Goal: Find specific page/section: Locate item on page

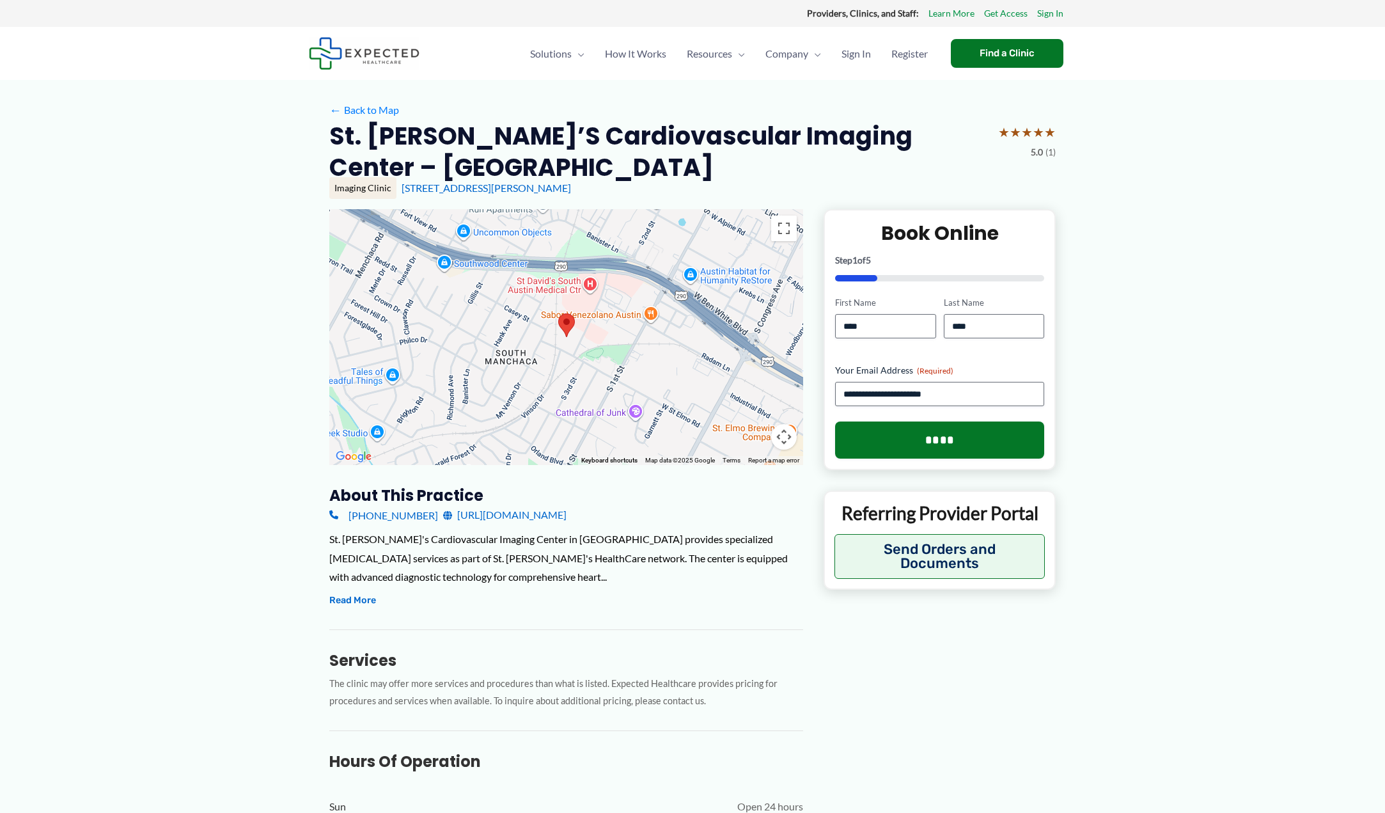
click at [783, 424] on button "Map camera controls" at bounding box center [784, 437] width 26 height 26
click at [752, 360] on button "Zoom in" at bounding box center [752, 373] width 26 height 26
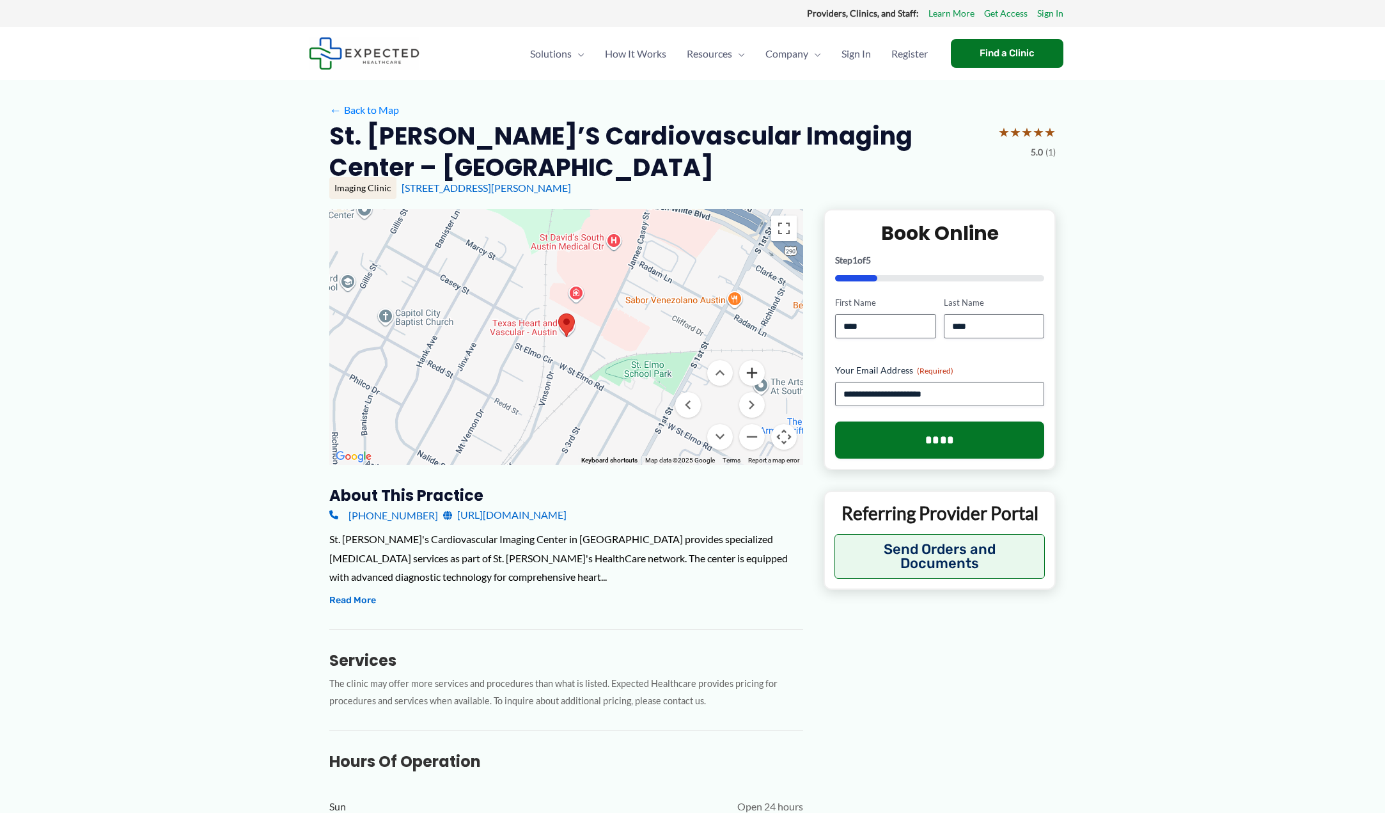
click at [752, 360] on button "Zoom in" at bounding box center [752, 373] width 26 height 26
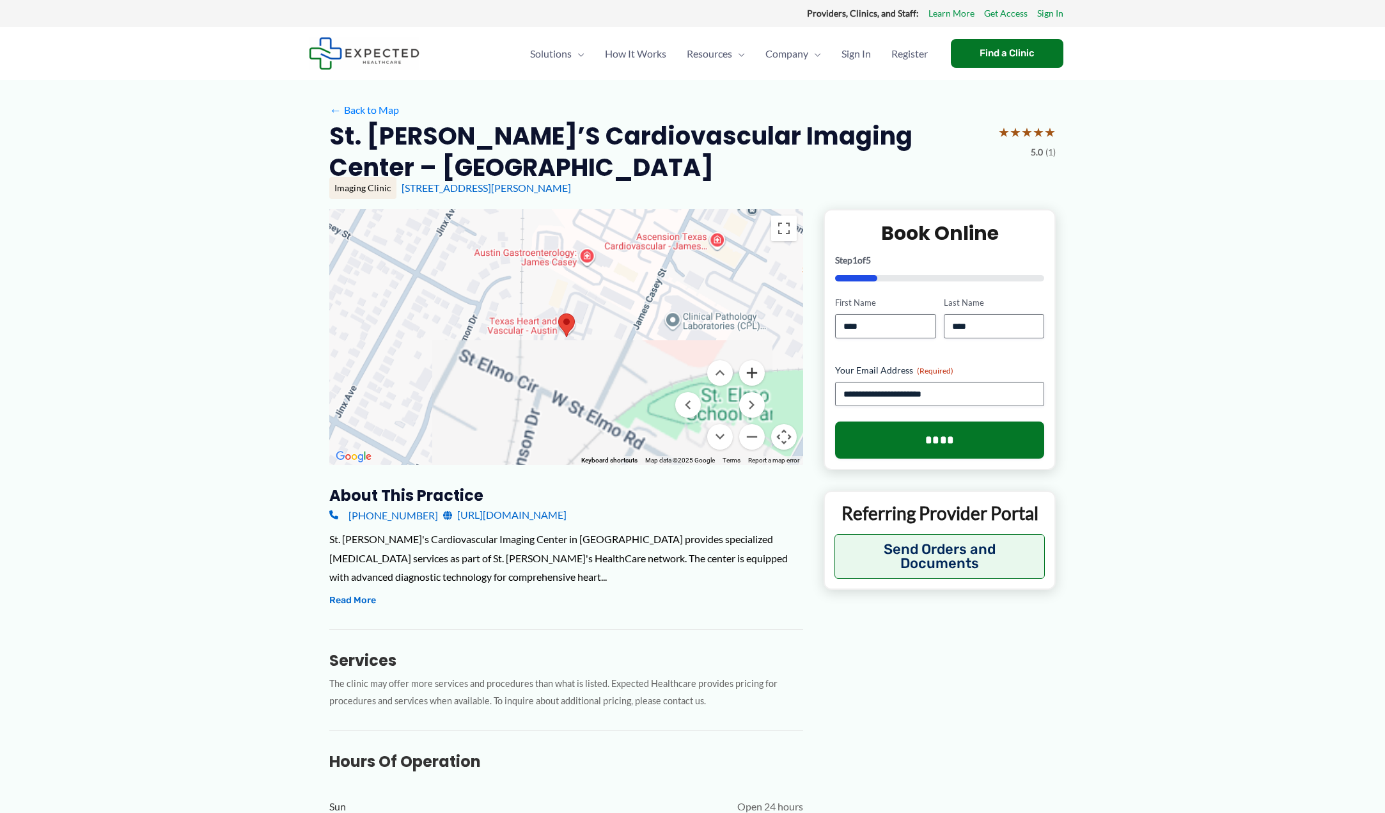
click at [752, 360] on button "Zoom in" at bounding box center [752, 373] width 26 height 26
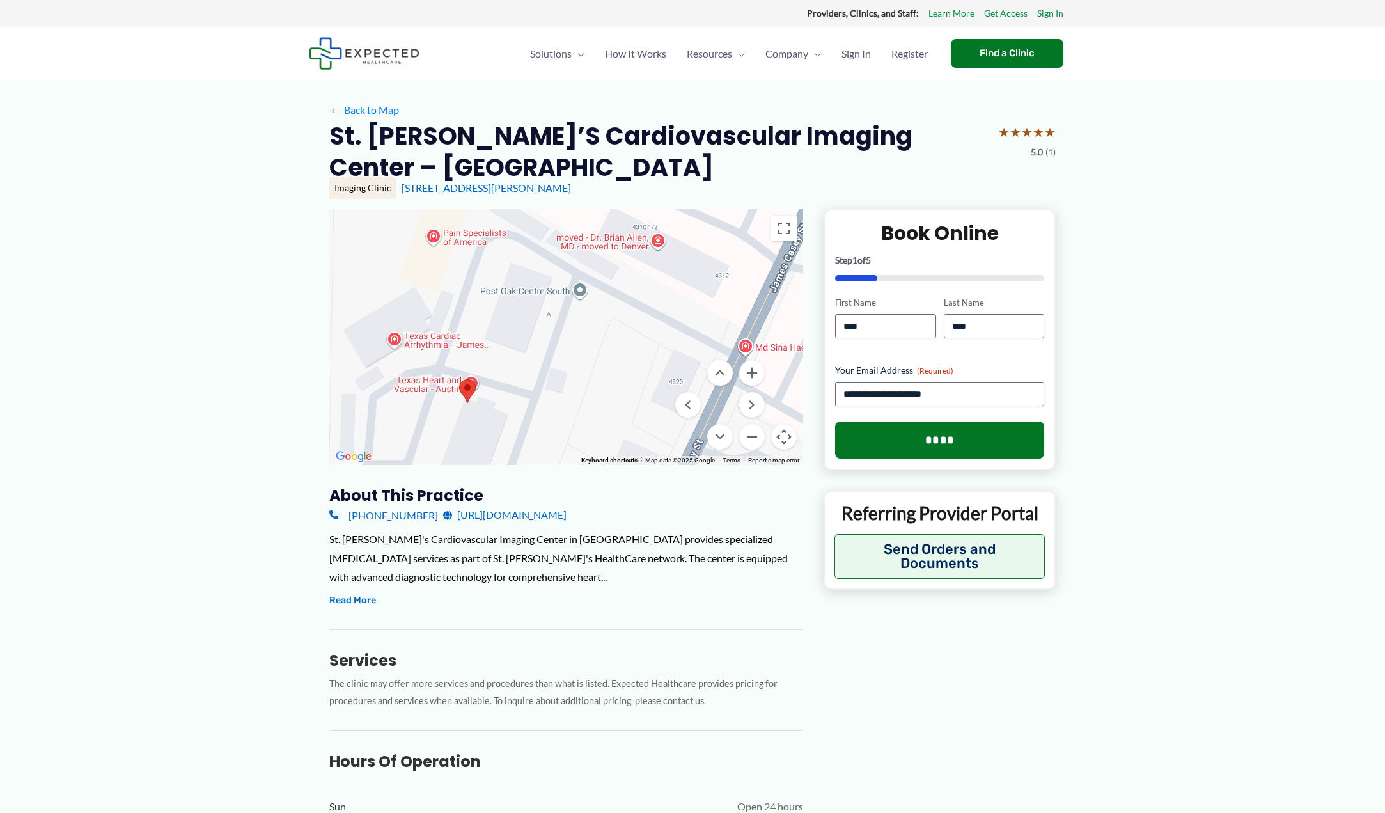
drag, startPoint x: 671, startPoint y: 343, endPoint x: 570, endPoint y: 408, distance: 119.7
click at [570, 408] on div at bounding box center [566, 337] width 474 height 256
click at [351, 593] on button "Read More" at bounding box center [352, 600] width 47 height 15
